Goal: Find specific page/section: Find specific page/section

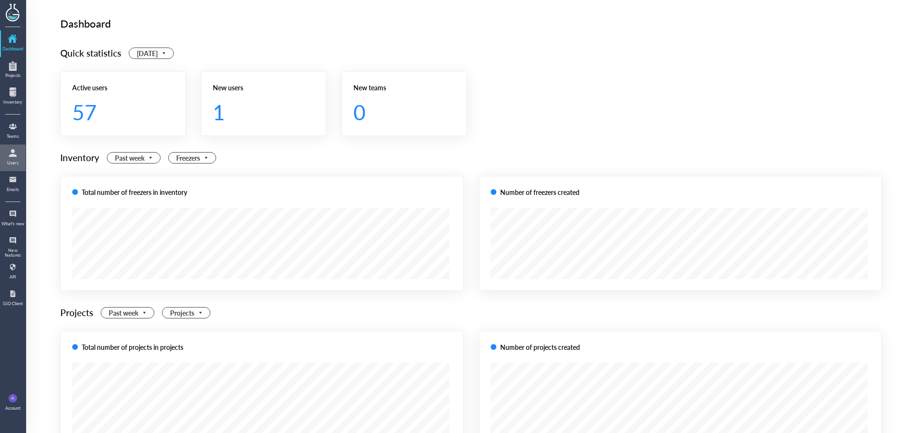
click at [12, 160] on div at bounding box center [12, 152] width 15 height 15
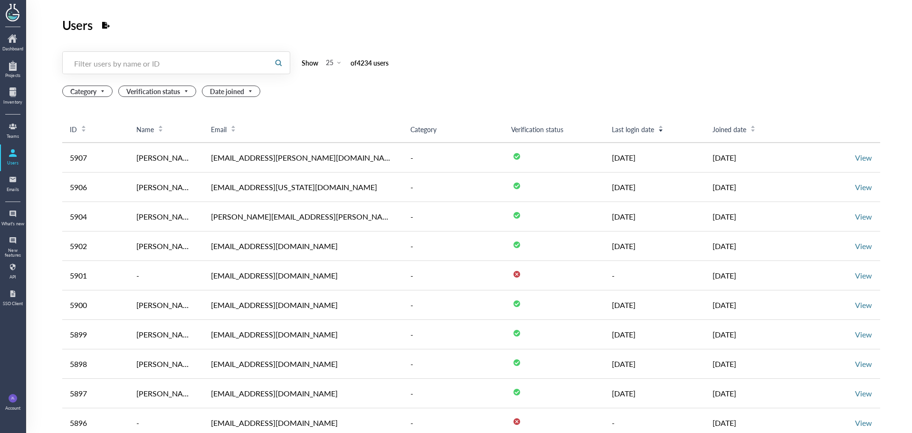
click at [153, 66] on div "Filter users by name or ID" at bounding box center [165, 62] width 183 height 9
click at [216, 74] on div "Filter users by name or ID" at bounding box center [165, 63] width 204 height 22
click at [219, 70] on div at bounding box center [165, 63] width 204 height 22
paste input "[EMAIL_ADDRESS][DOMAIN_NAME]"
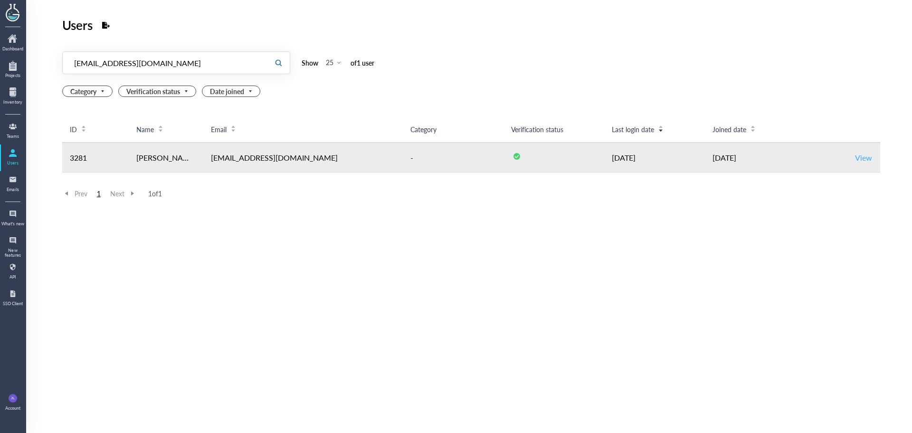
type input "[EMAIL_ADDRESS][DOMAIN_NAME]"
click at [862, 162] on link "View" at bounding box center [863, 157] width 17 height 11
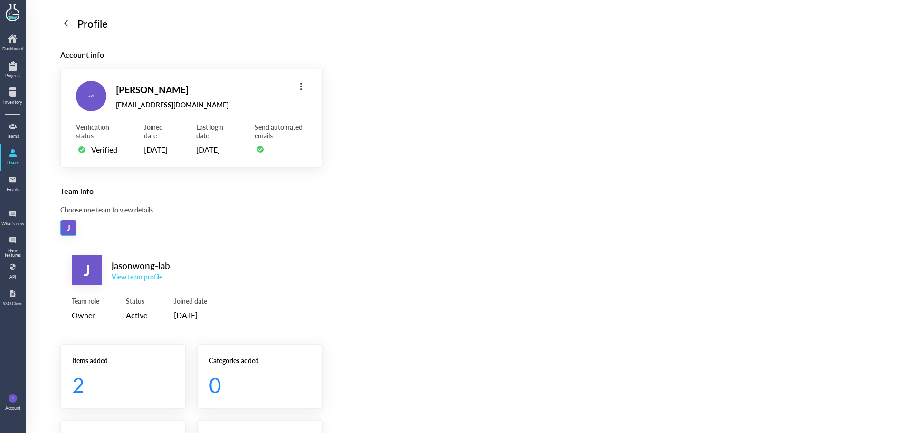
click at [153, 281] on div "View team profile" at bounding box center [141, 276] width 58 height 9
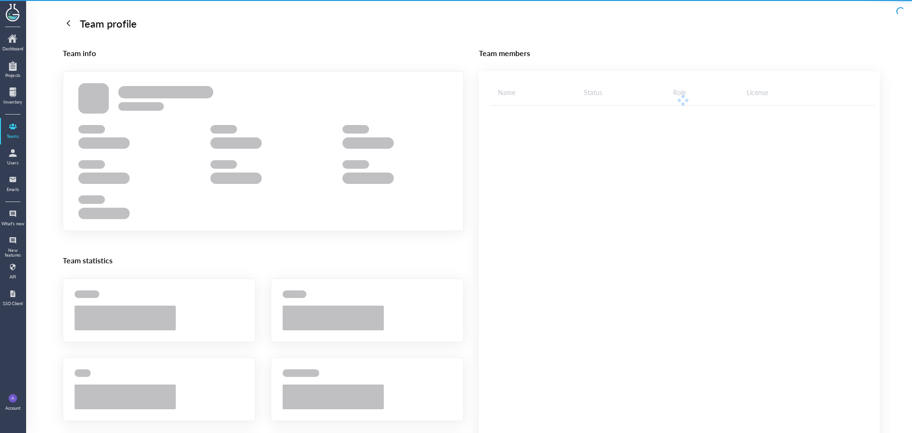
scroll to position [190, 0]
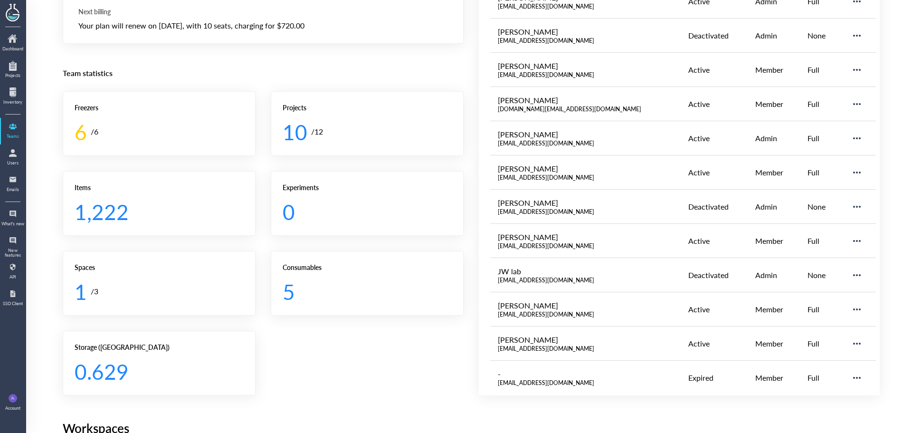
click at [386, 367] on div "Freezers 6 / 6 Projects 10 / 12 Items 1,222 Experiments 0 Spaces 1 / 3 Consumab…" at bounding box center [263, 243] width 401 height 304
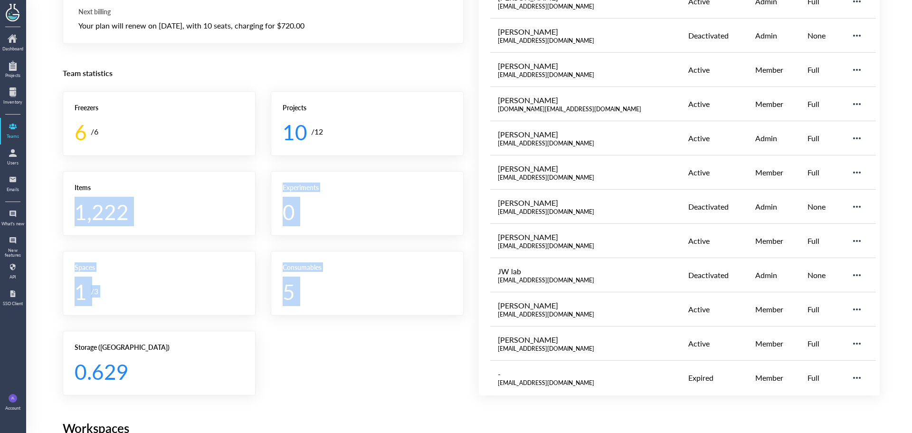
drag, startPoint x: 386, startPoint y: 367, endPoint x: 185, endPoint y: 233, distance: 241.5
click at [185, 233] on div "Freezers 6 / 6 Projects 10 / 12 Items 1,222 Experiments 0 Spaces 1 / 3 Consumab…" at bounding box center [263, 243] width 401 height 304
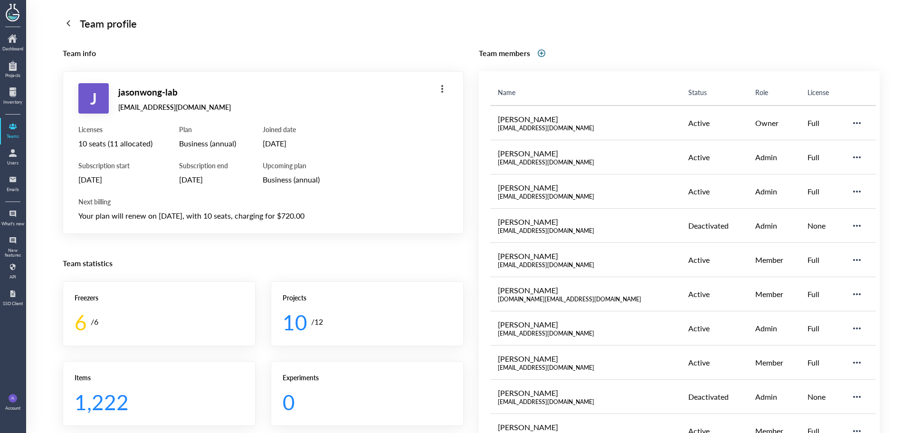
click at [330, 279] on div "Team statistics Freezers 6 / 6 Projects 10 / 12 Items 1,222 Experiments 0 Space…" at bounding box center [263, 420] width 401 height 329
click at [111, 178] on div "[DATE]" at bounding box center [115, 179] width 74 height 12
copy div "[DATE]"
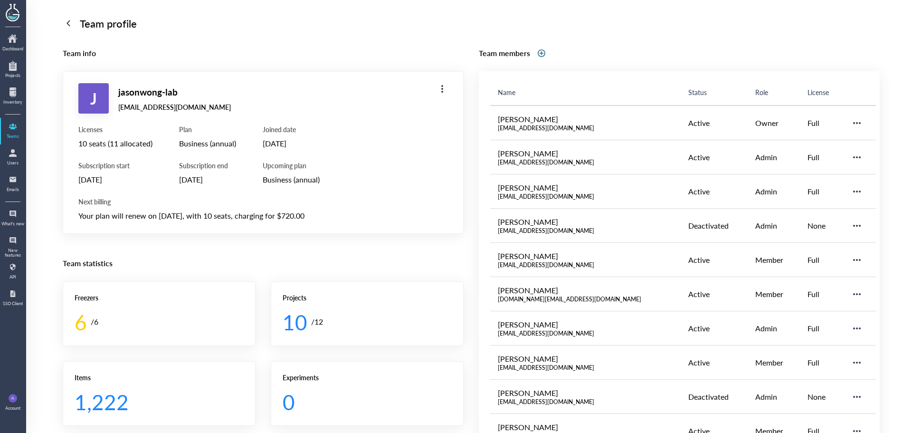
click at [240, 274] on div "Team statistics Freezers 6 / 6 Projects 10 / 12 Items 1,222 Experiments 0 Space…" at bounding box center [263, 420] width 401 height 329
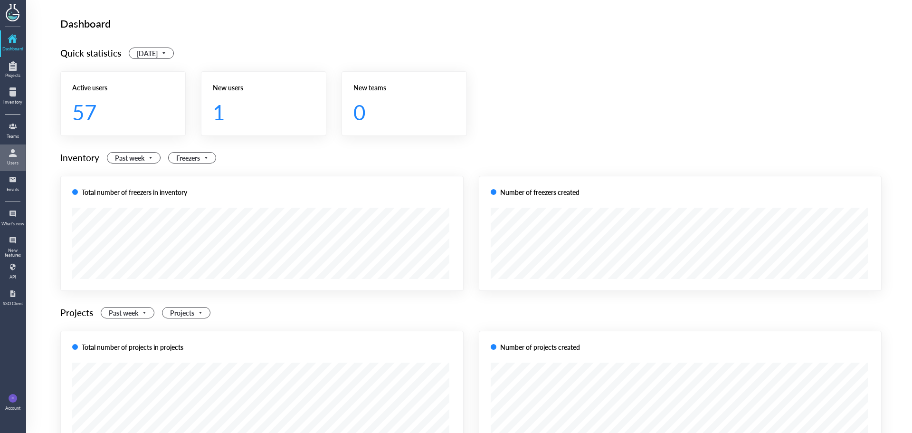
click at [22, 153] on div at bounding box center [13, 152] width 24 height 15
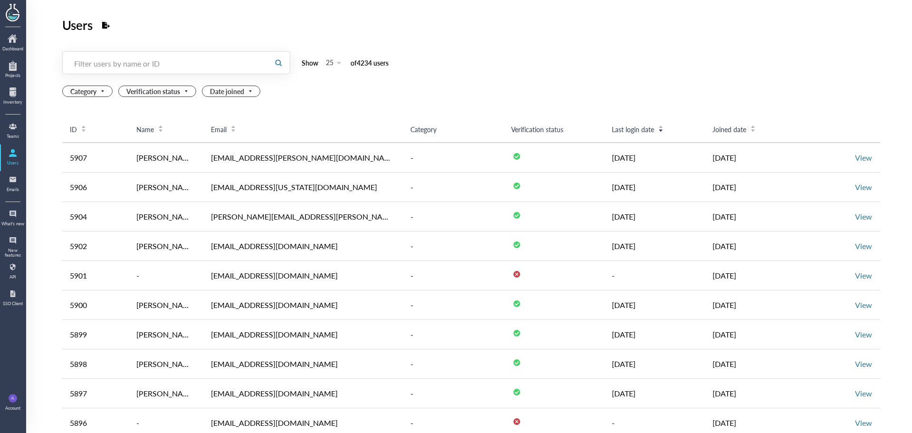
click at [145, 65] on div "Filter users by name or ID" at bounding box center [165, 62] width 183 height 9
paste input "Catherine.Brownstein@childrens.harvard.edu"
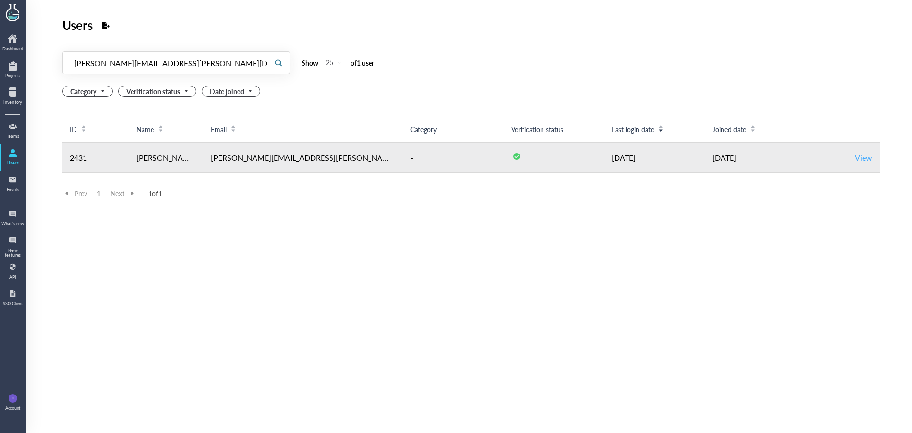
type input "Catherine.Brownstein@childrens.harvard.edu"
click at [868, 156] on link "View" at bounding box center [863, 157] width 17 height 11
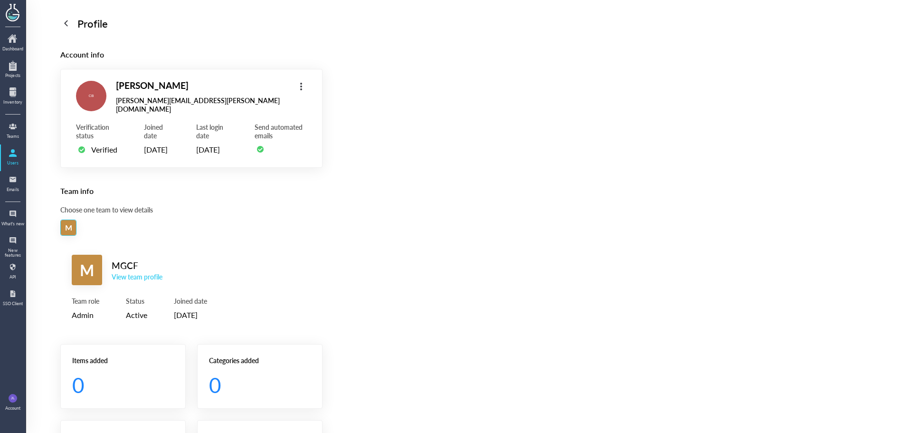
click at [140, 281] on div "View team profile" at bounding box center [137, 276] width 51 height 9
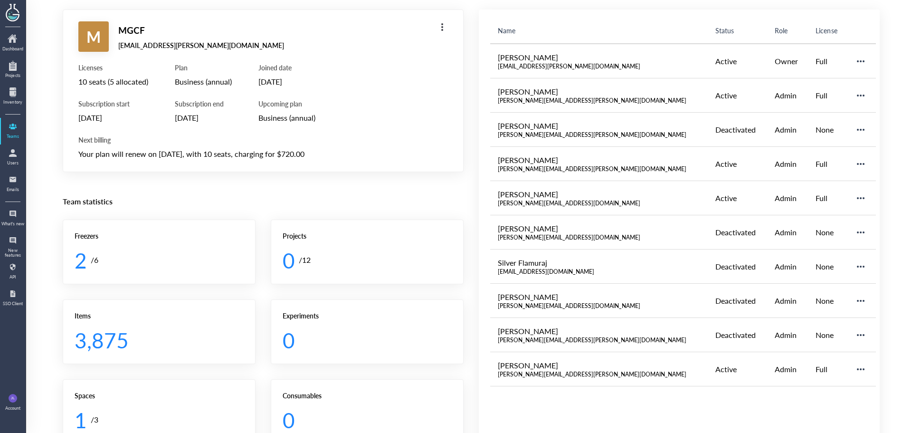
scroll to position [47, 0]
